Goal: Information Seeking & Learning: Learn about a topic

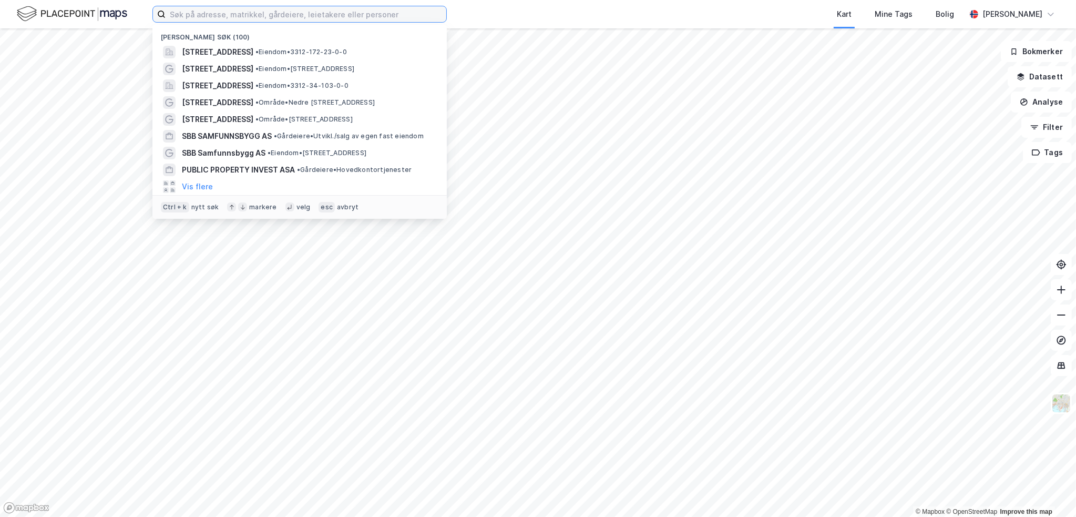
click at [219, 13] on input at bounding box center [306, 14] width 281 height 16
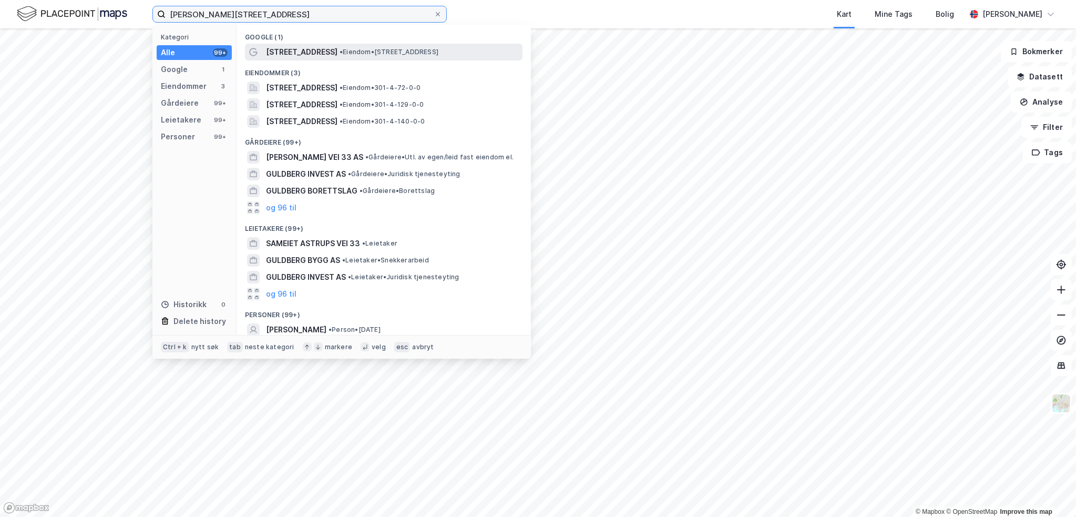
type input "[PERSON_NAME][STREET_ADDRESS]"
